Goal: Contribute content

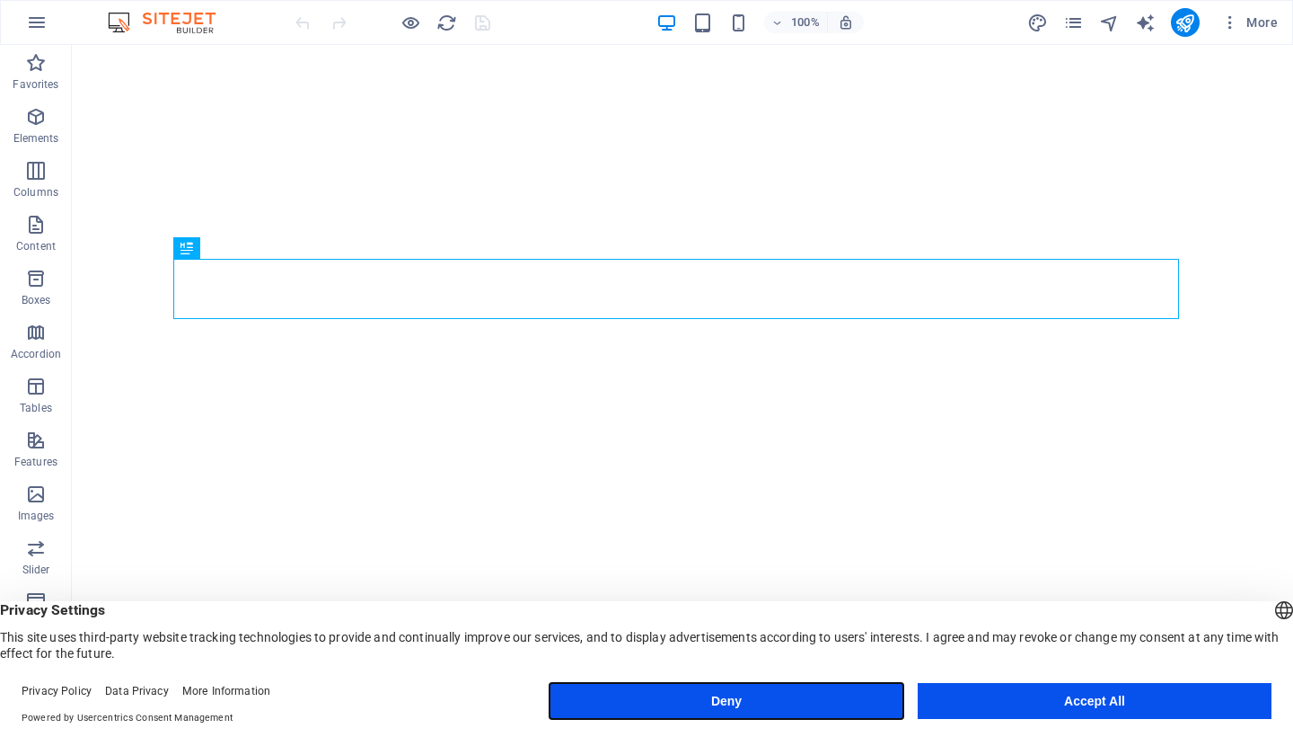
click at [717, 706] on button "Deny" at bounding box center [727, 701] width 354 height 36
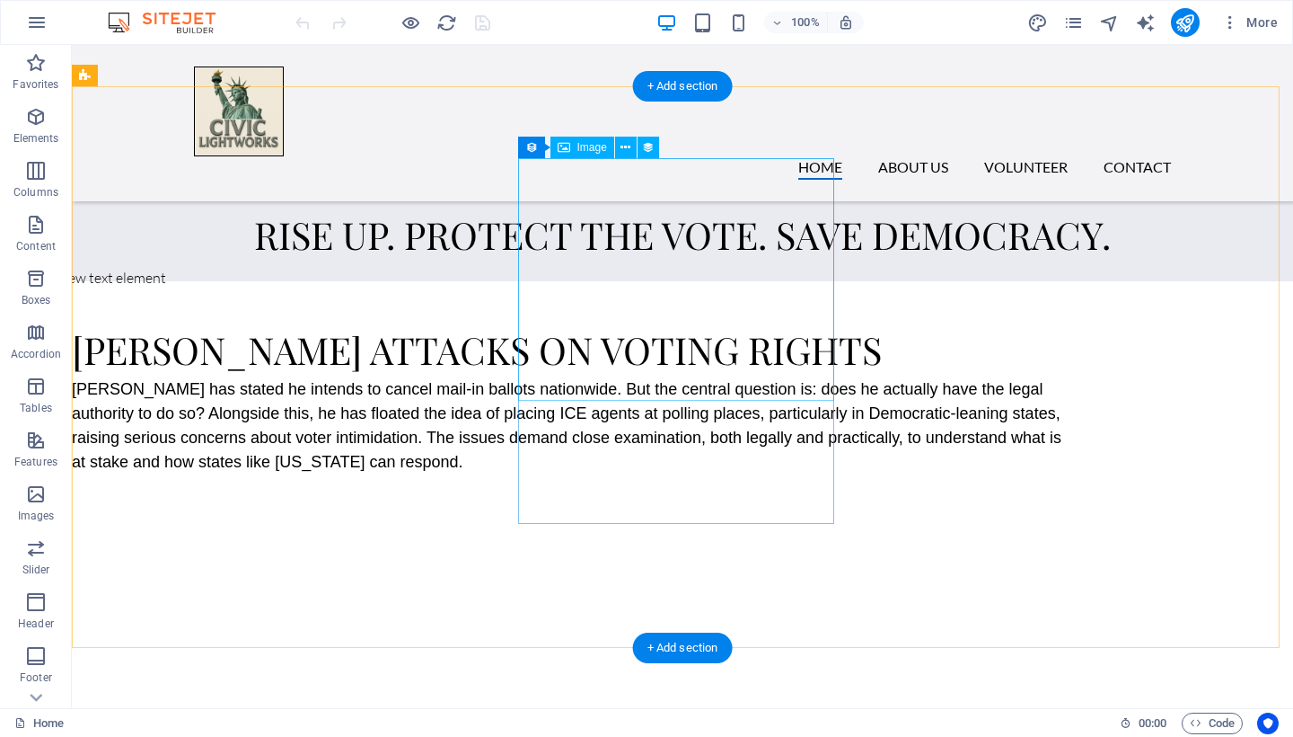
scroll to position [5672, 0]
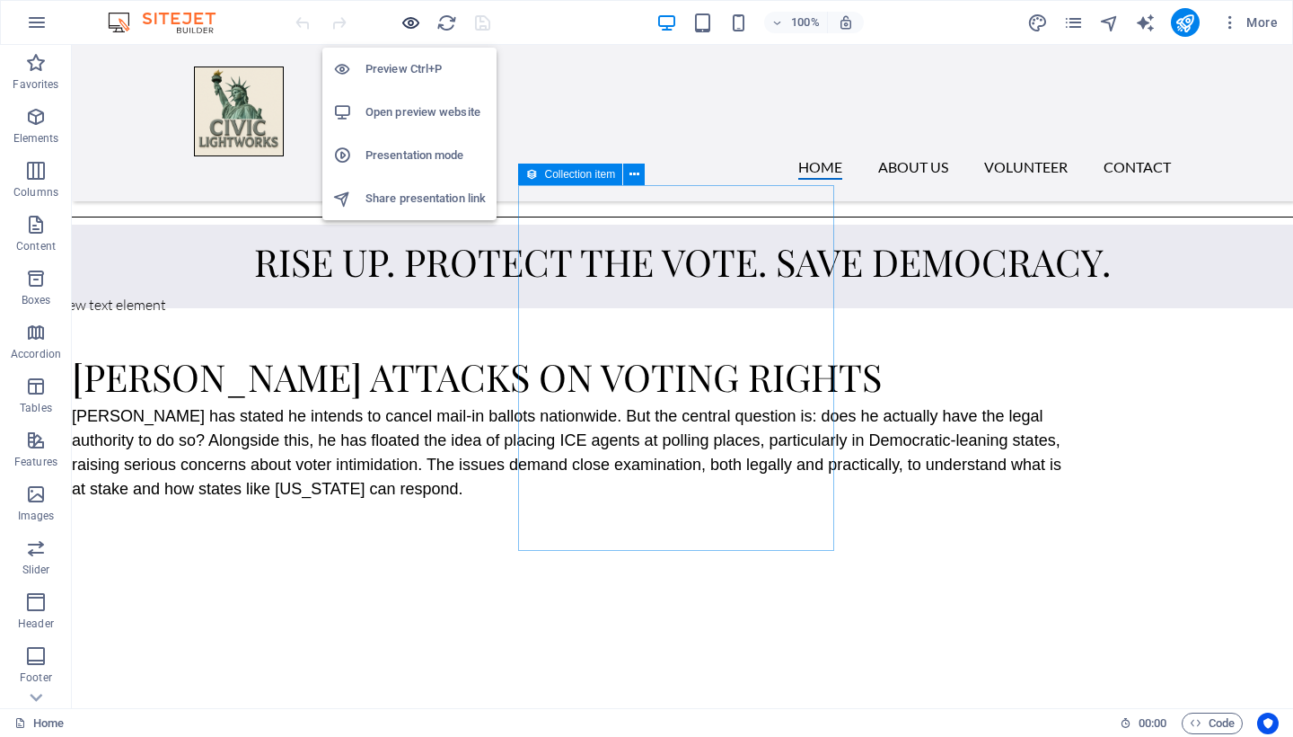
click at [410, 23] on icon "button" at bounding box center [411, 23] width 21 height 21
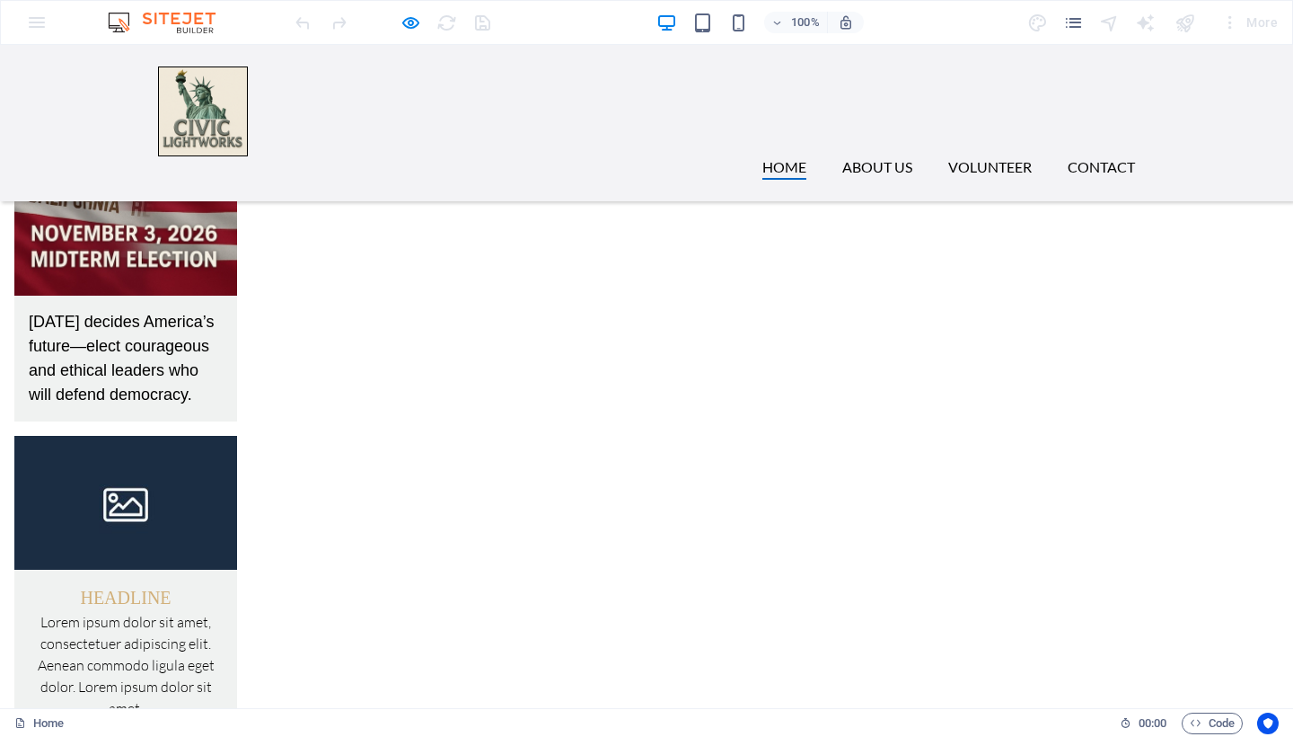
scroll to position [4288, 0]
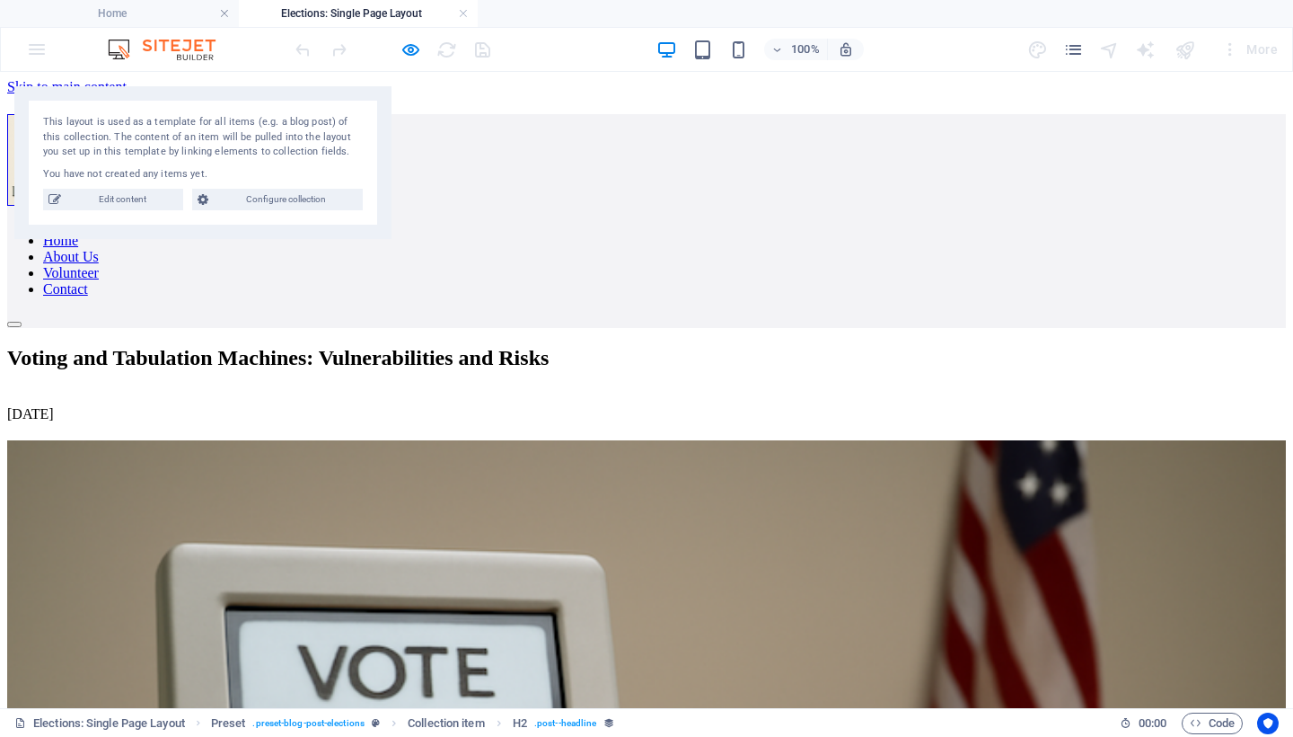
scroll to position [0, 0]
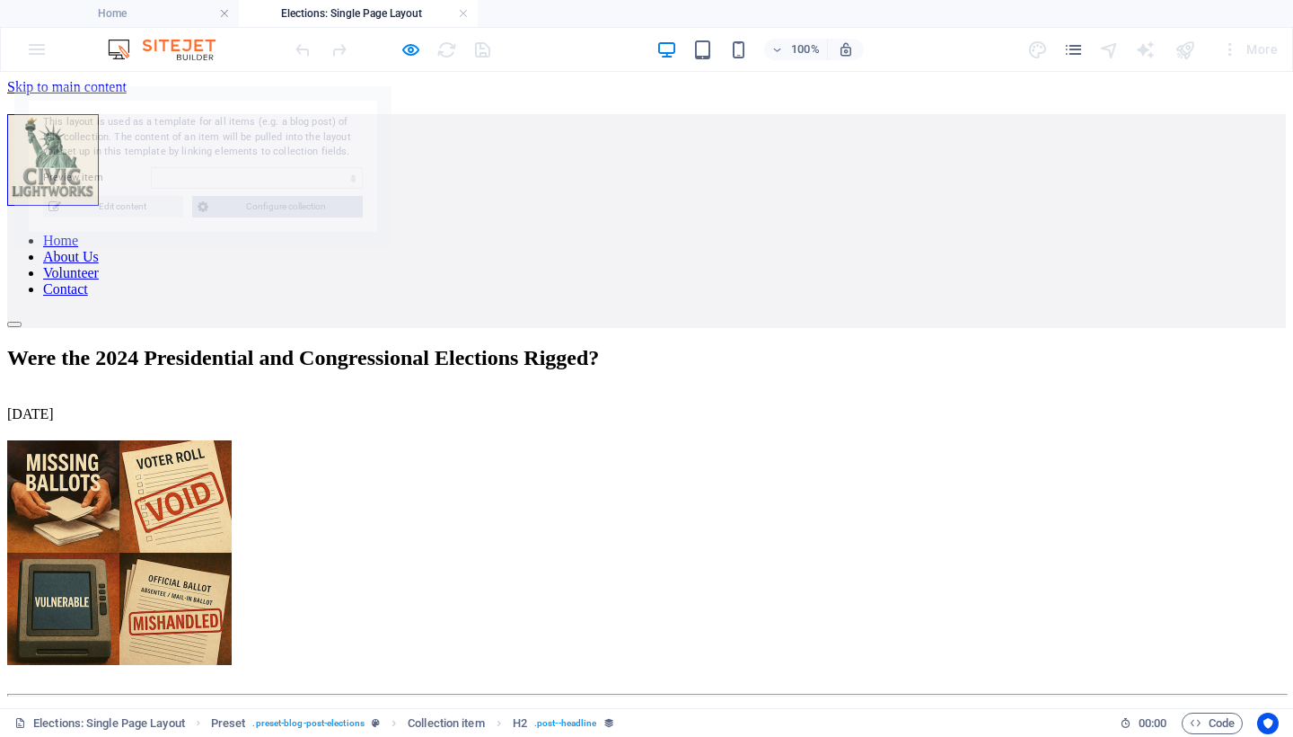
select select "68ac5f664151c34b7001d8be"
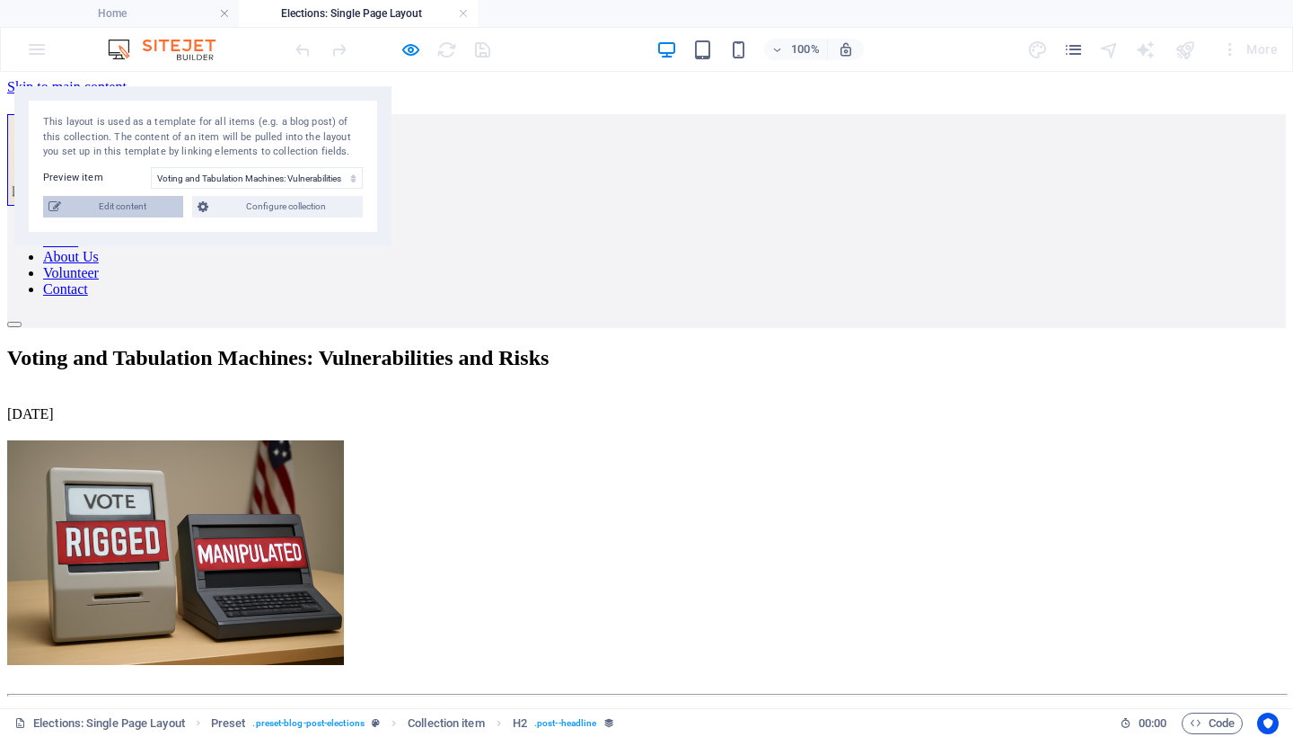
click at [96, 205] on span "Edit content" at bounding box center [121, 207] width 111 height 22
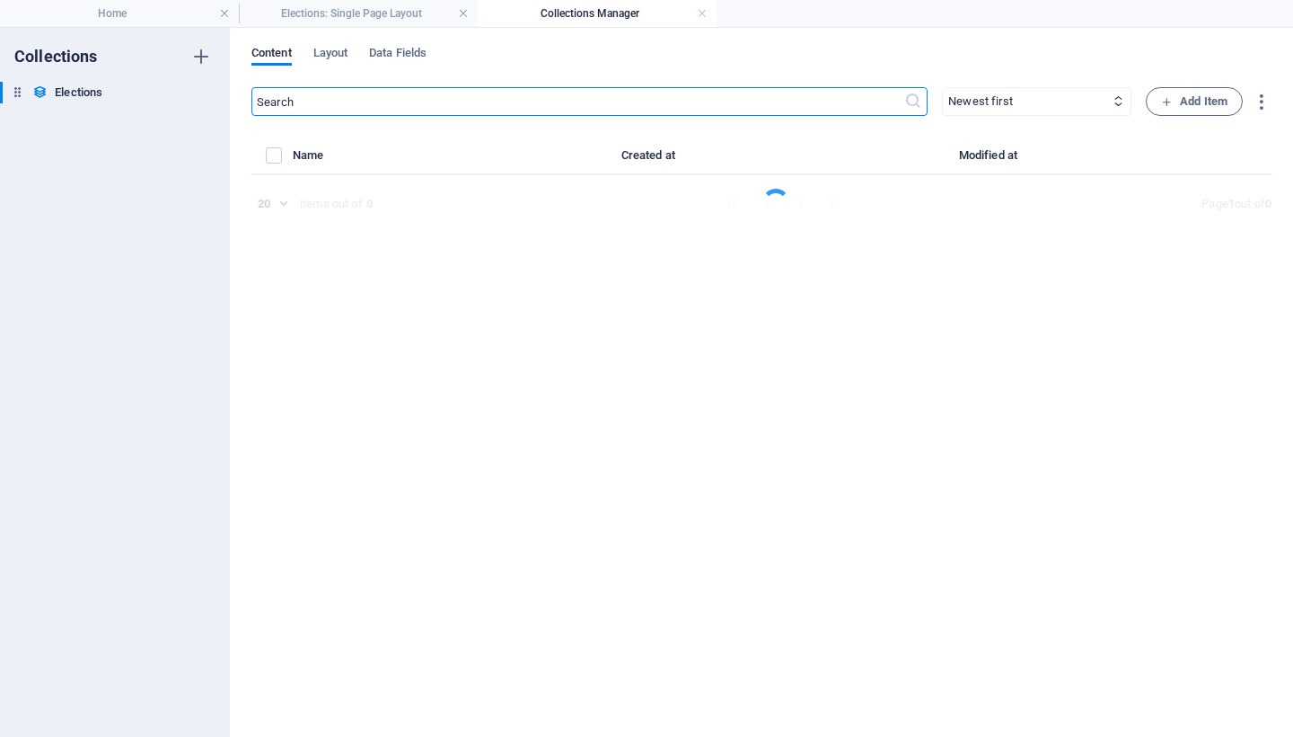
select select "Elections"
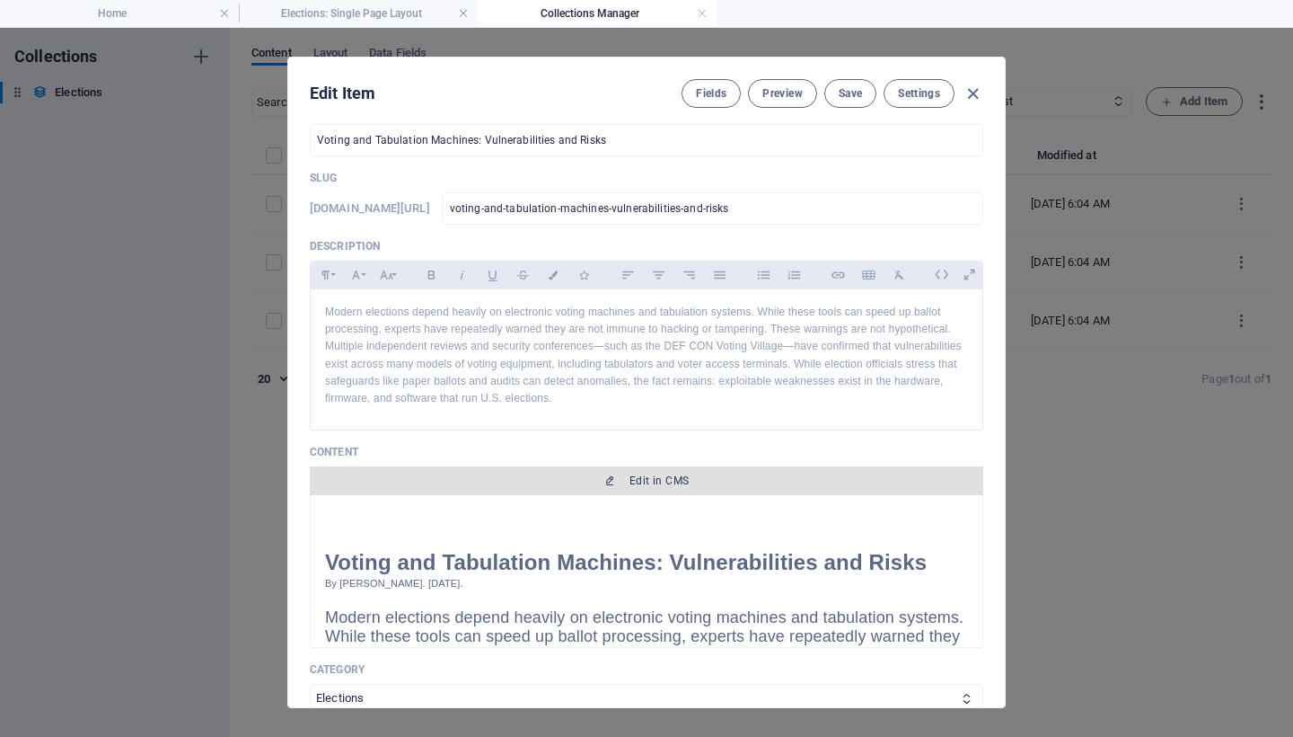
scroll to position [272, 0]
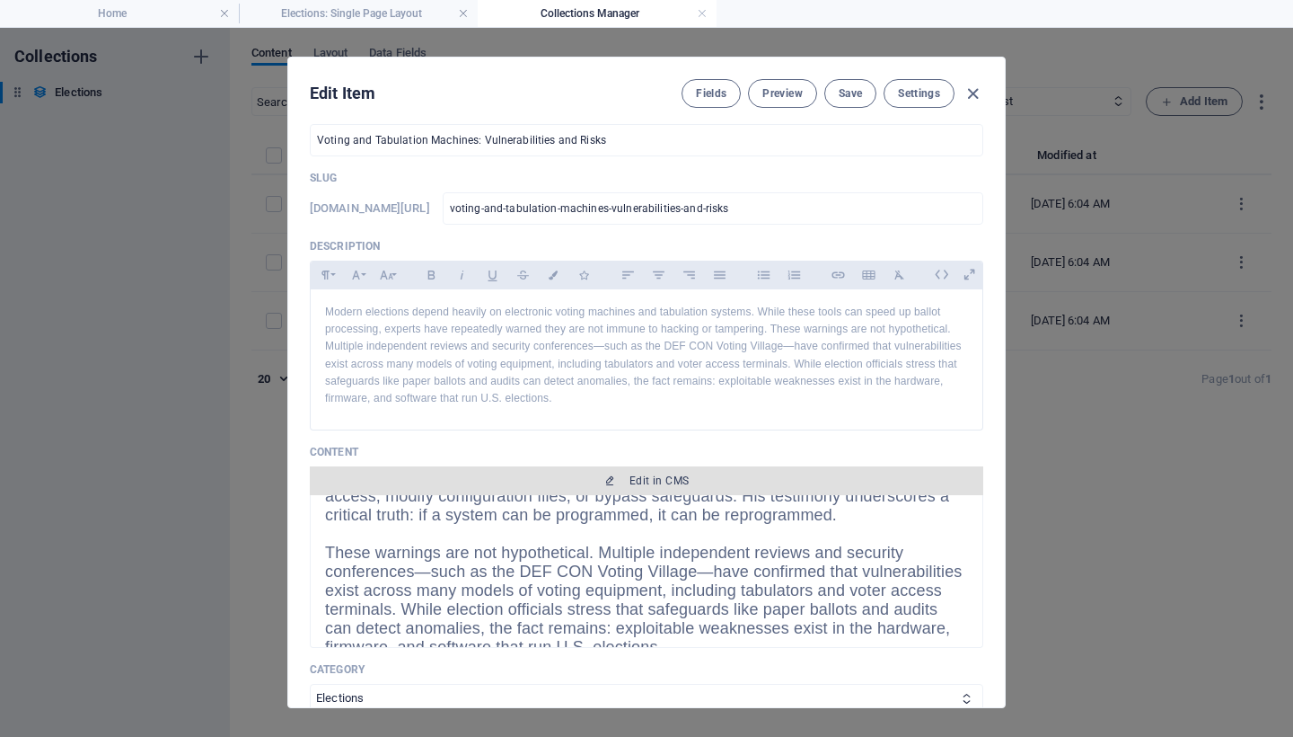
click at [560, 478] on span "Edit in CMS" at bounding box center [646, 480] width 659 height 14
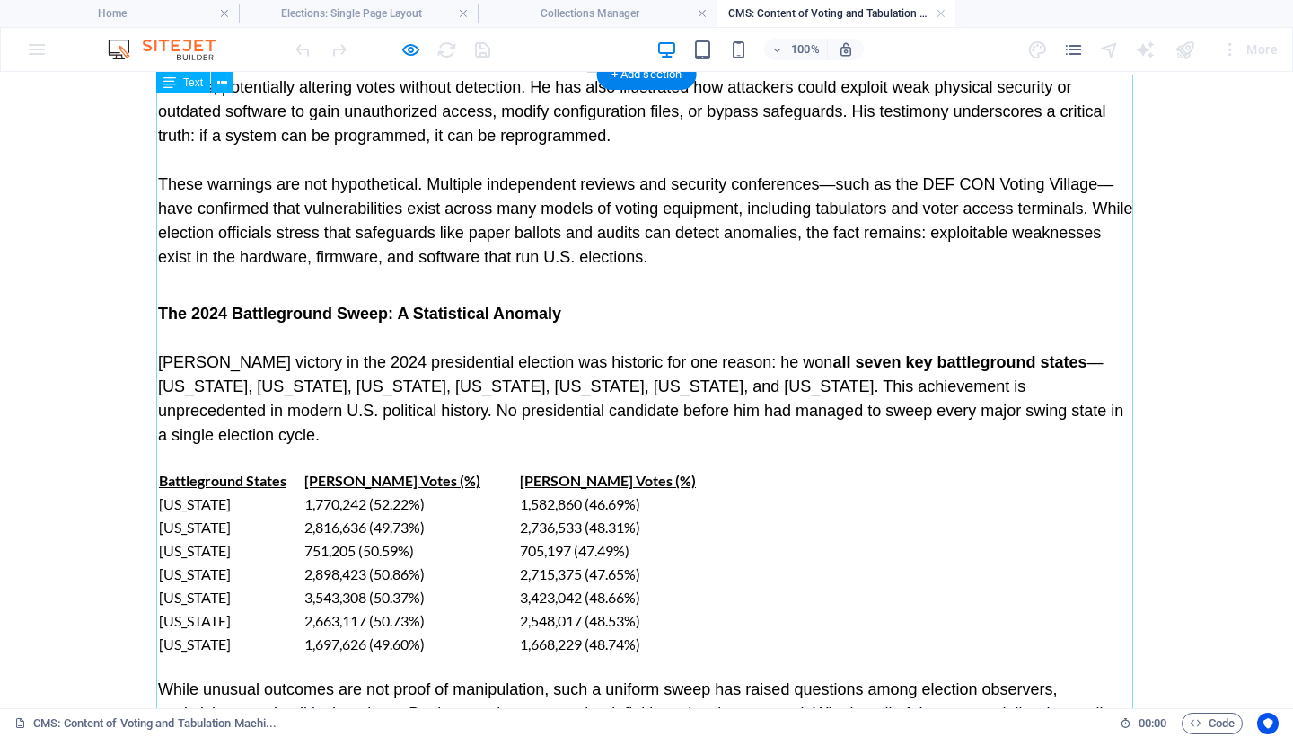
scroll to position [0, 0]
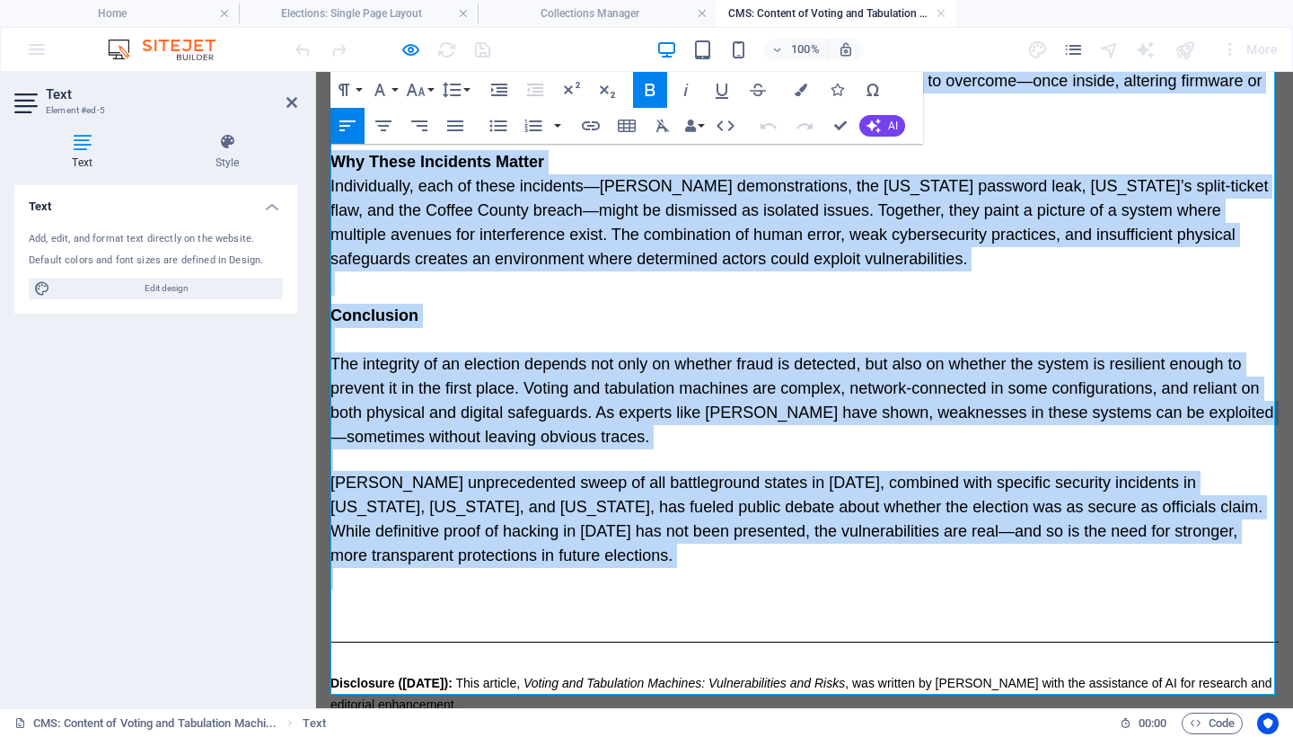
scroll to position [1901, 0]
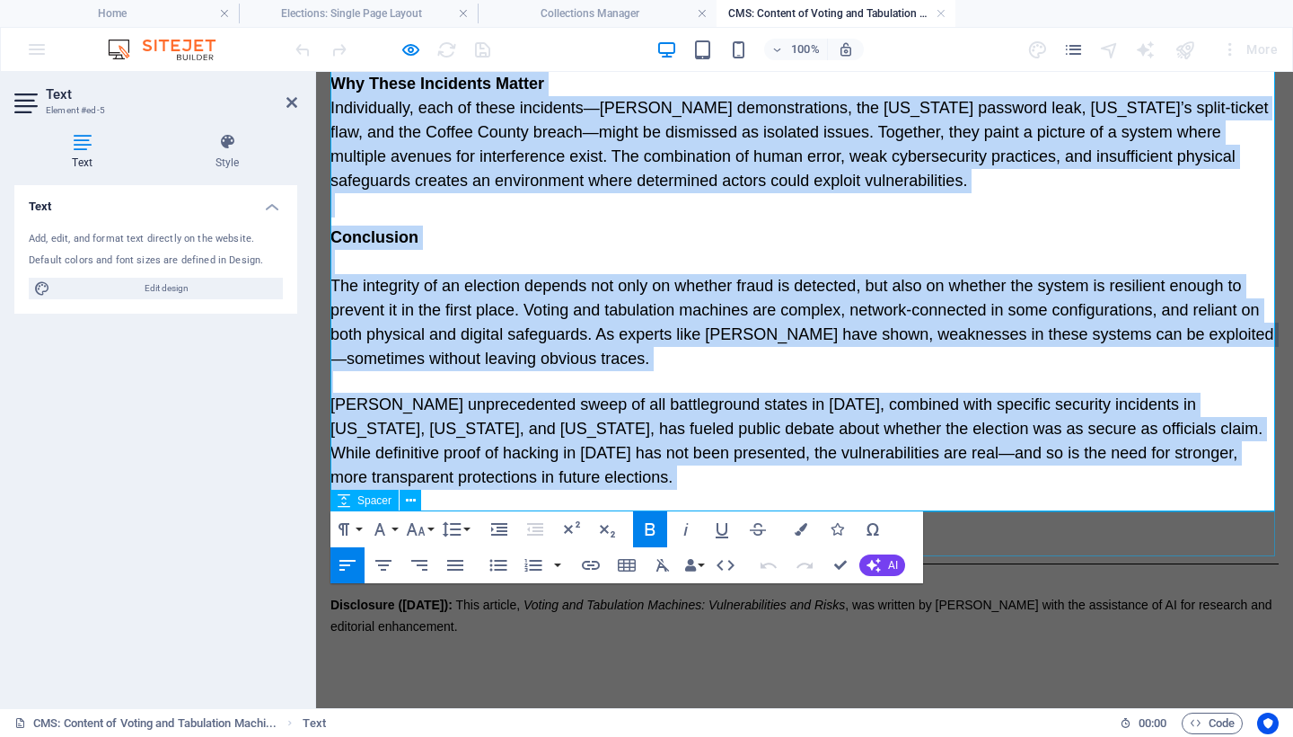
drag, startPoint x: 334, startPoint y: 201, endPoint x: 838, endPoint y: 516, distance: 594.4
copy div "Loremi dol Sitametcon Adipisci: Elitseddoeiusmo tem Incid Ut Labo Etd Magna. Al…"
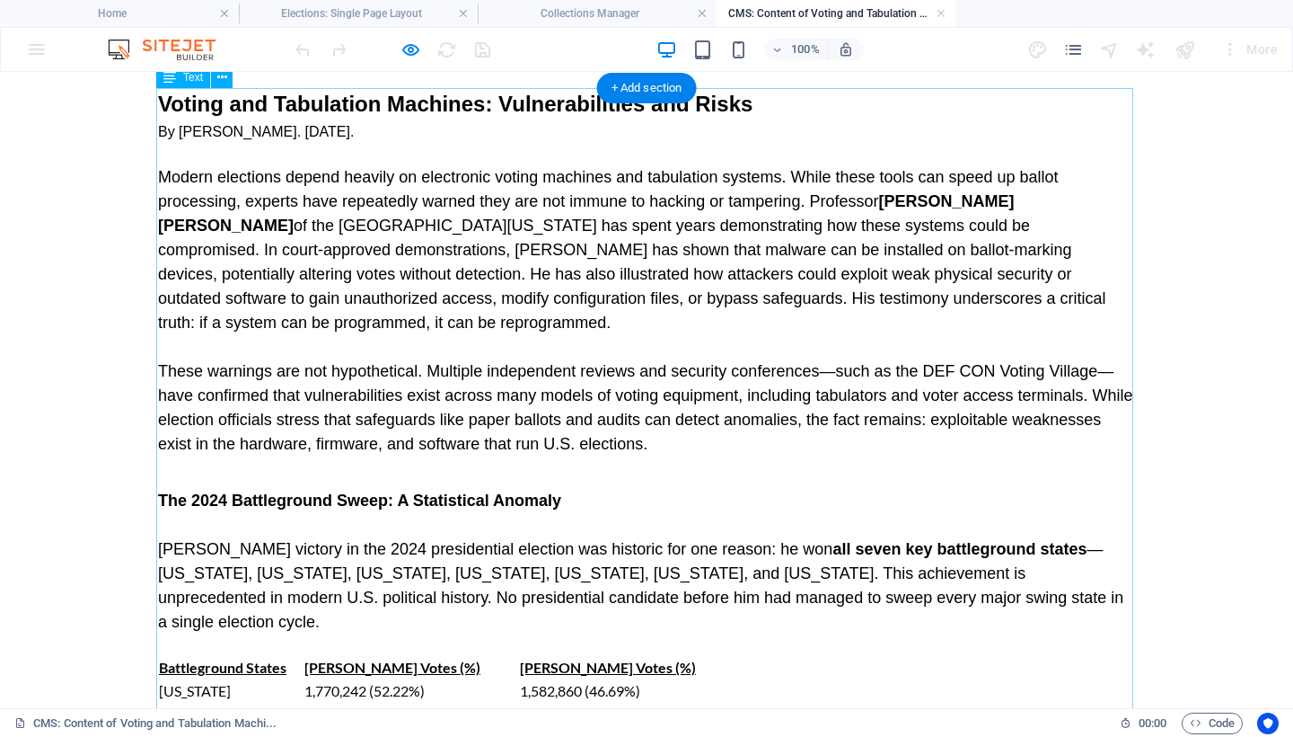
scroll to position [97, 0]
